Goal: Complete application form

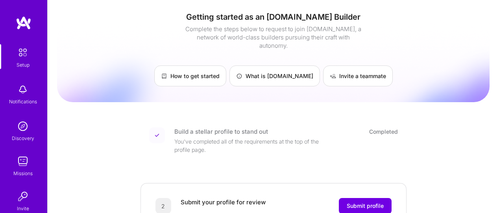
scroll to position [174, 0]
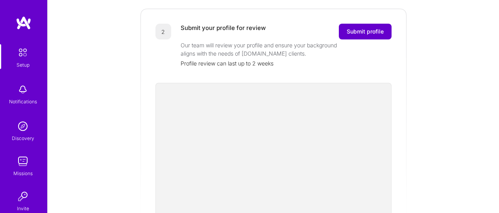
click at [375, 28] on span "Submit profile" at bounding box center [365, 32] width 37 height 8
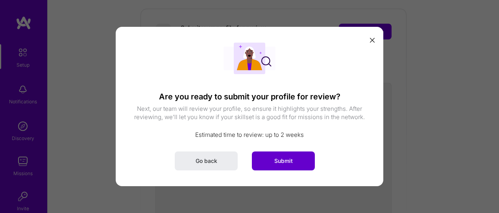
click at [283, 158] on span "Submit" at bounding box center [283, 161] width 18 height 8
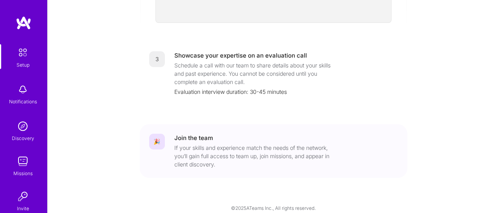
scroll to position [359, 0]
click at [223, 88] on div "Evaluation interview duration: 30-45 minutes" at bounding box center [286, 92] width 224 height 8
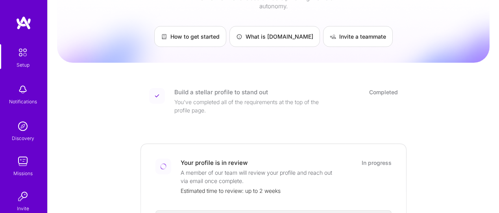
scroll to position [0, 0]
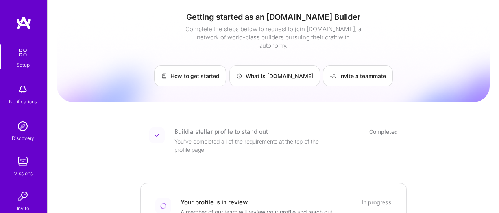
click at [25, 57] on img at bounding box center [23, 52] width 17 height 17
click at [17, 131] on img at bounding box center [23, 126] width 16 height 16
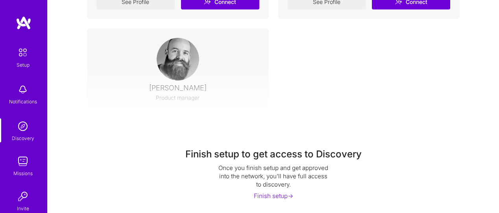
scroll to position [152, 0]
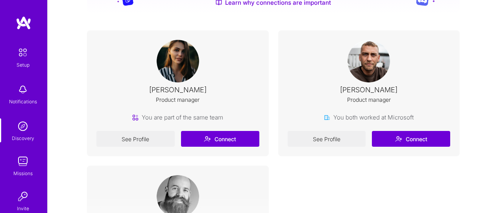
click at [230, 136] on div "See Profile Connect" at bounding box center [177, 139] width 163 height 16
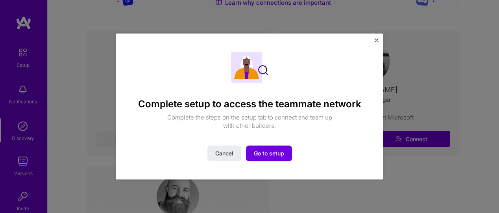
click at [375, 41] on img "Close" at bounding box center [377, 40] width 4 height 4
